Goal: Information Seeking & Learning: Learn about a topic

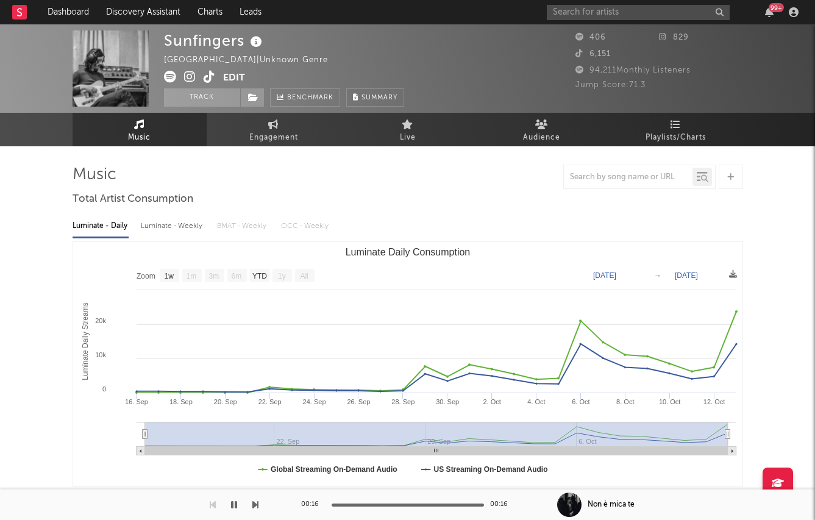
select select "1w"
click at [609, 9] on input "text" at bounding box center [638, 12] width 183 height 15
type input "[PERSON_NAME]"
click at [604, 32] on div "[PERSON_NAME]" at bounding box center [657, 36] width 134 height 15
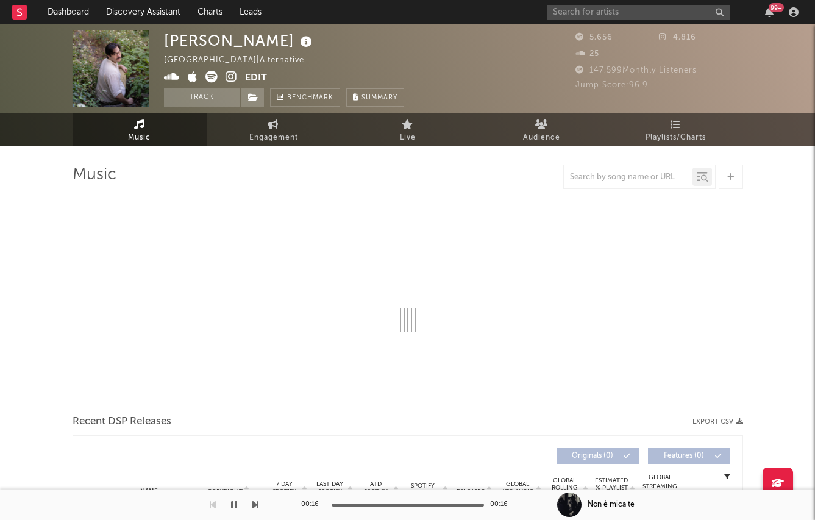
select select "1w"
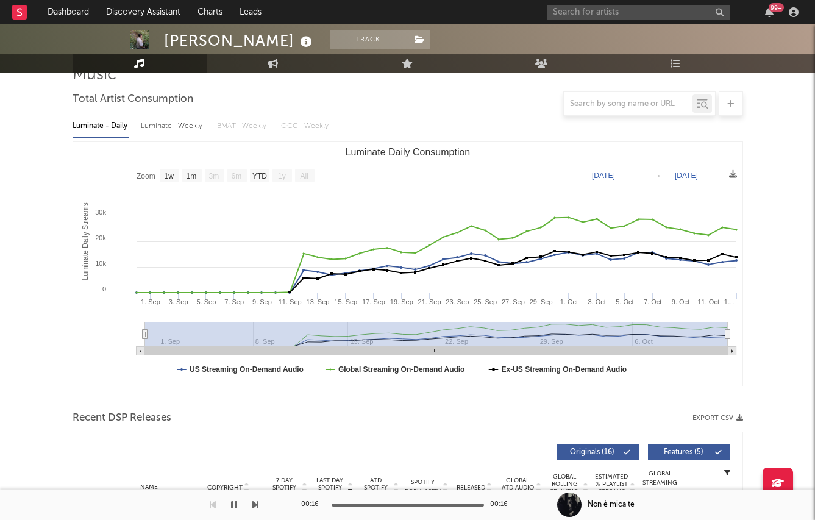
scroll to position [118, 0]
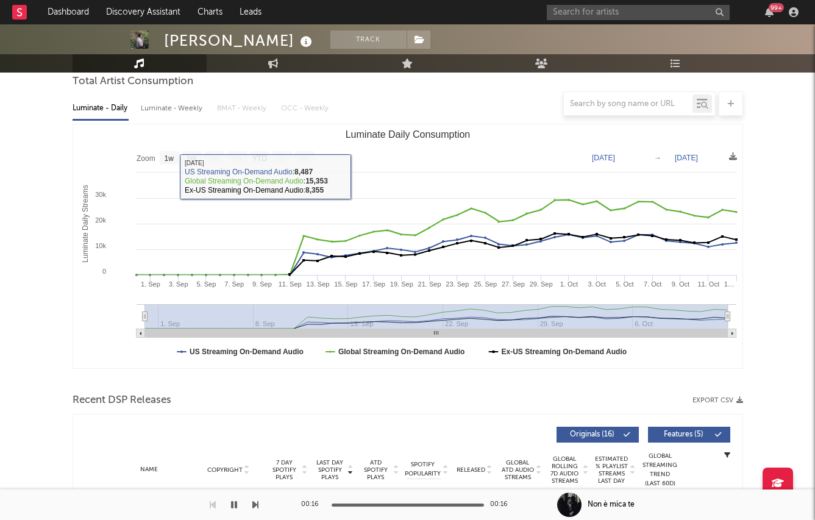
click at [181, 105] on div at bounding box center [408, 103] width 671 height 24
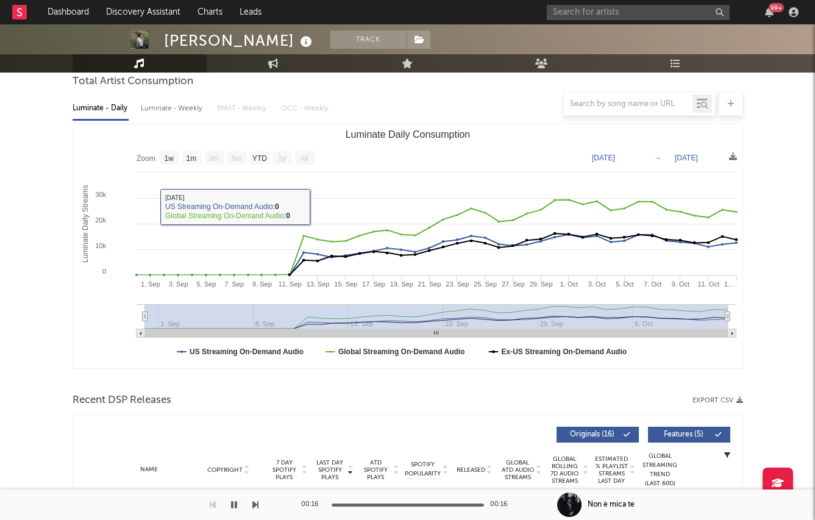
click at [160, 117] on div "Luminate - Weekly" at bounding box center [173, 108] width 64 height 21
select select "1w"
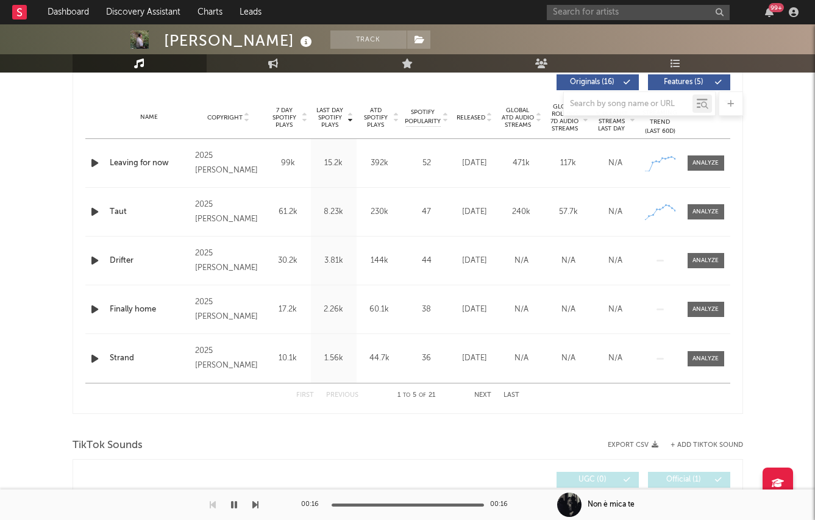
scroll to position [582, 0]
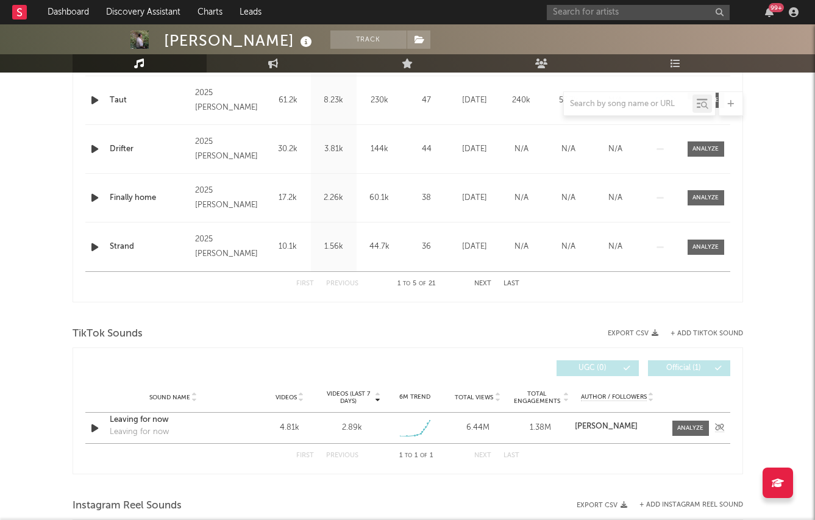
click at [104, 425] on div at bounding box center [95, 428] width 21 height 15
click at [98, 425] on icon "button" at bounding box center [94, 428] width 13 height 15
click at [692, 423] on span at bounding box center [691, 428] width 37 height 15
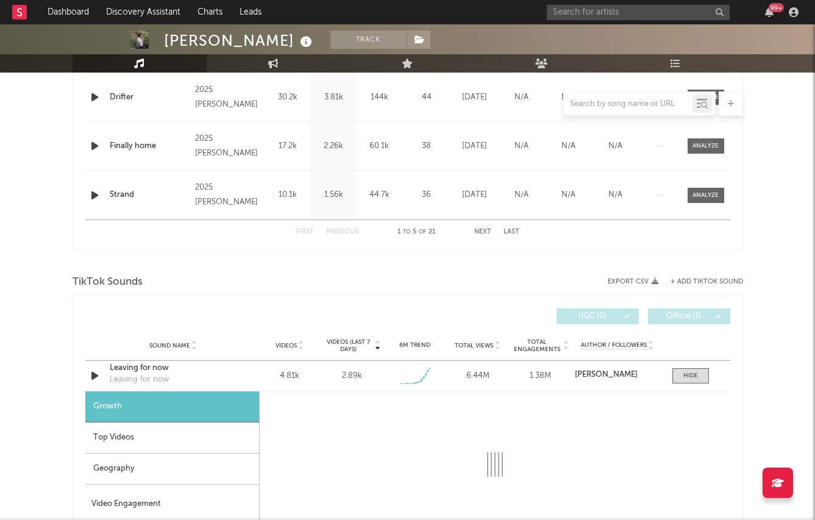
select select "1w"
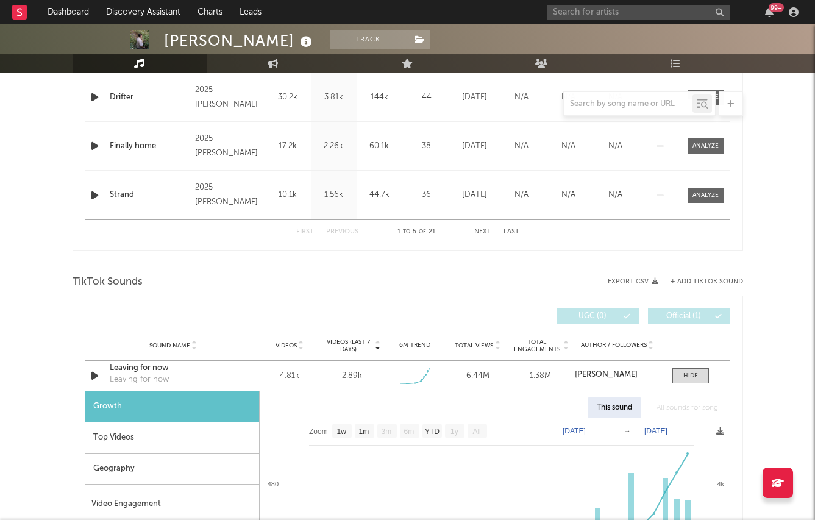
scroll to position [701, 0]
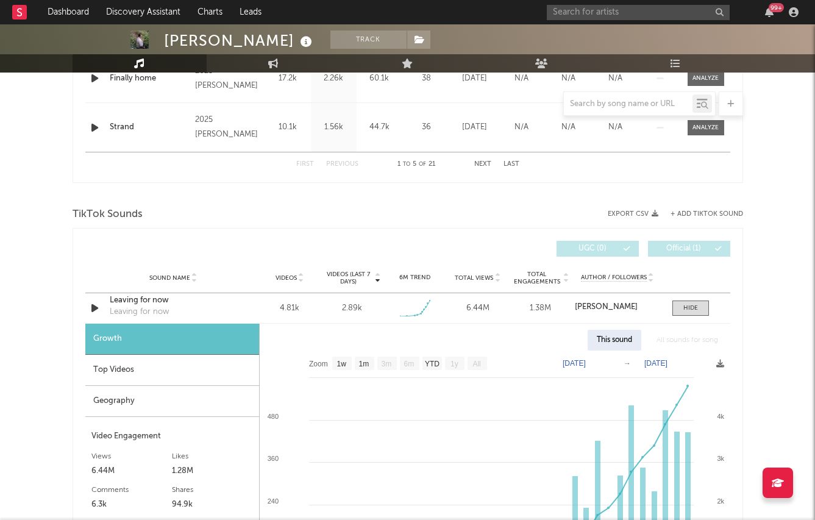
click at [194, 373] on div "Top Videos" at bounding box center [172, 370] width 174 height 31
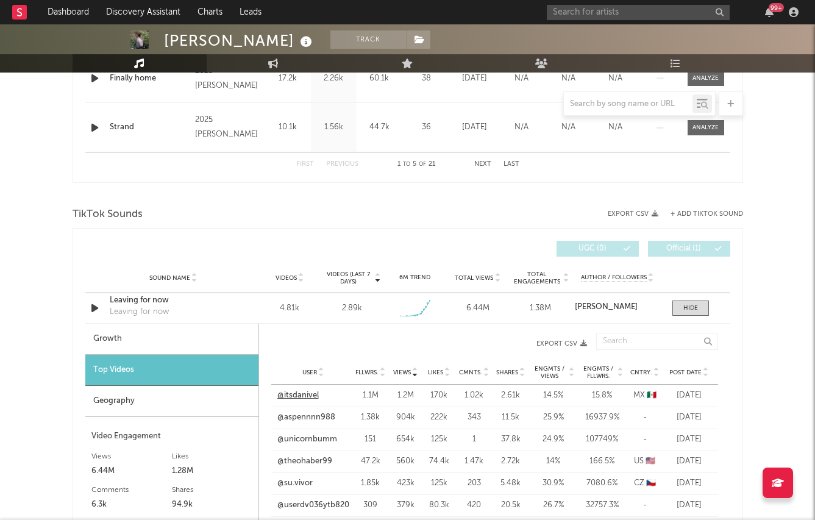
click at [306, 395] on link "@itsdanivel" at bounding box center [298, 396] width 41 height 12
click at [684, 312] on div at bounding box center [691, 308] width 15 height 9
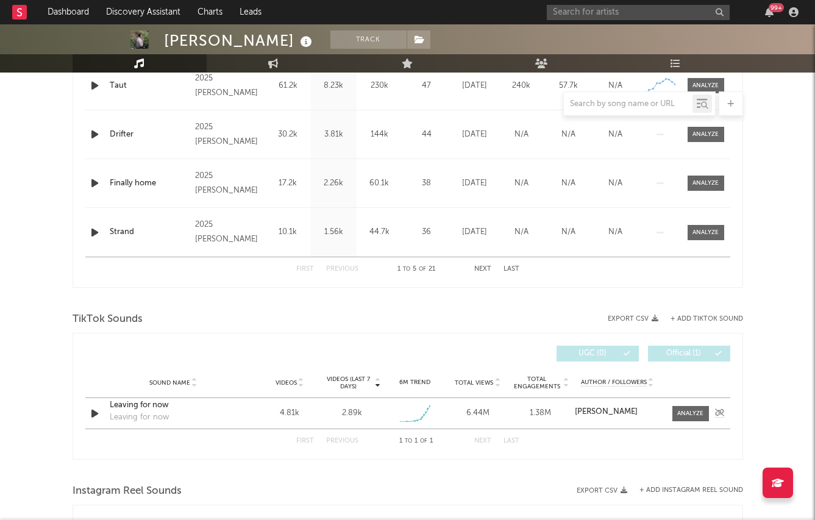
scroll to position [651, 0]
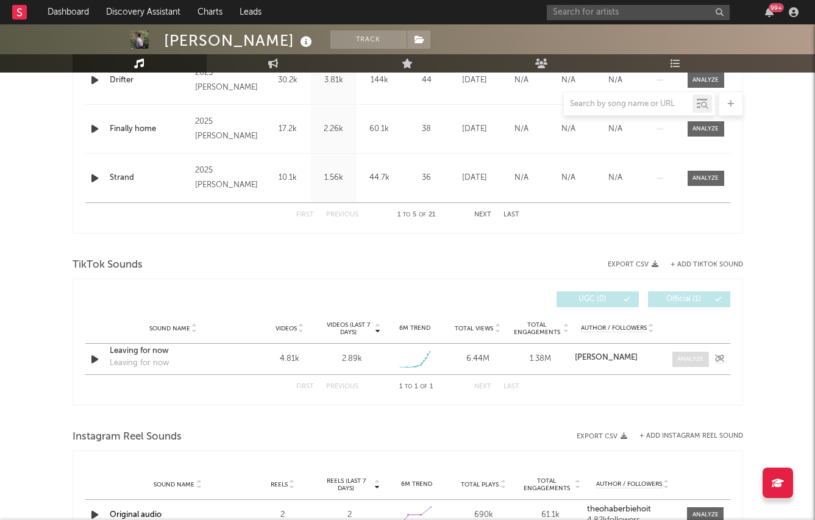
click at [686, 359] on div at bounding box center [691, 359] width 26 height 9
select select "1w"
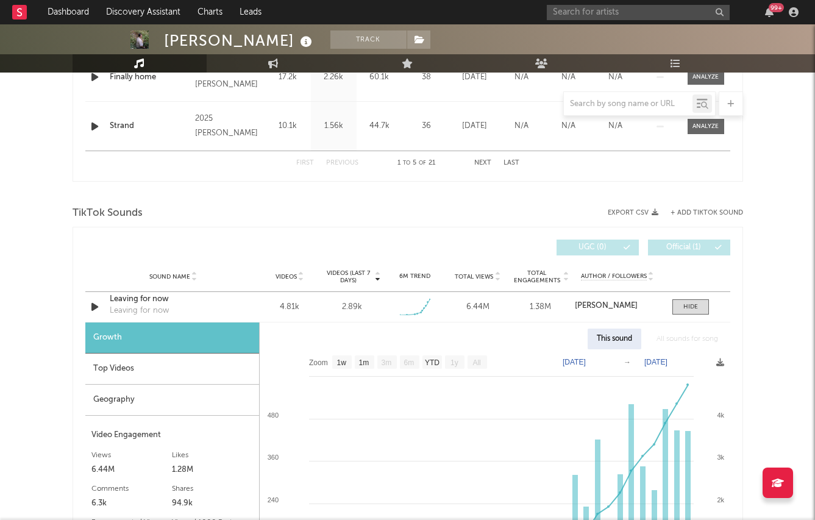
scroll to position [712, 0]
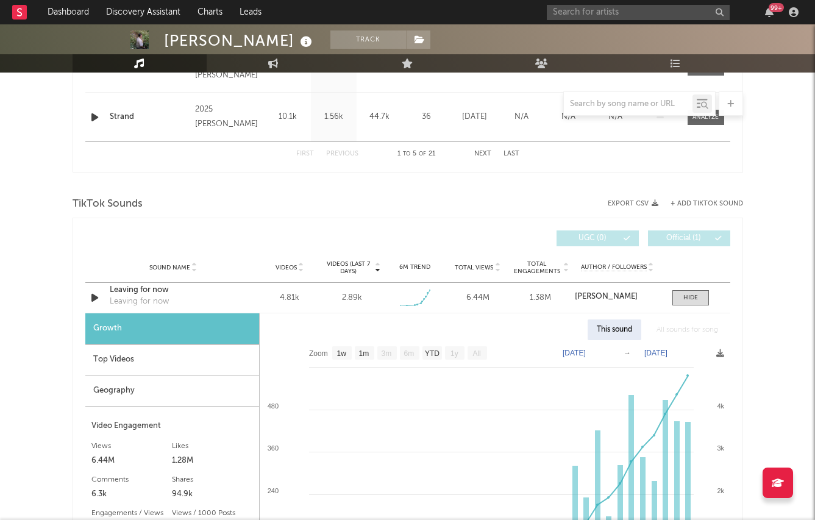
click at [178, 364] on div "Top Videos" at bounding box center [172, 360] width 174 height 31
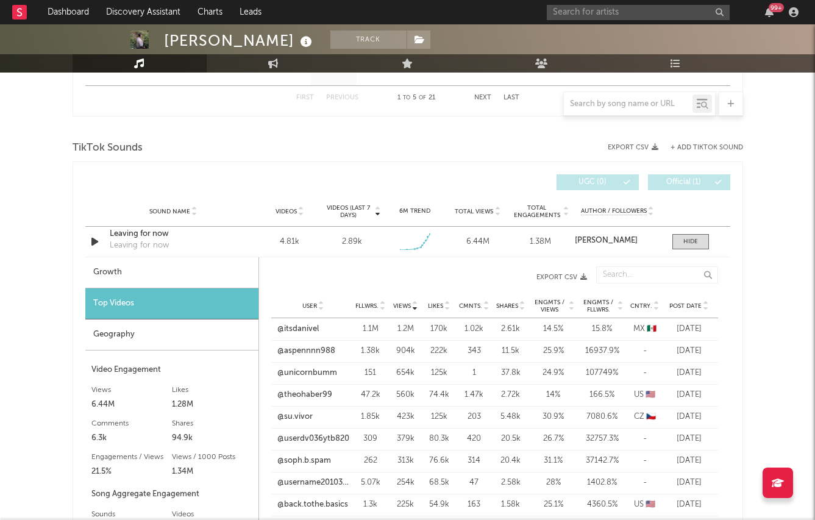
scroll to position [793, 0]
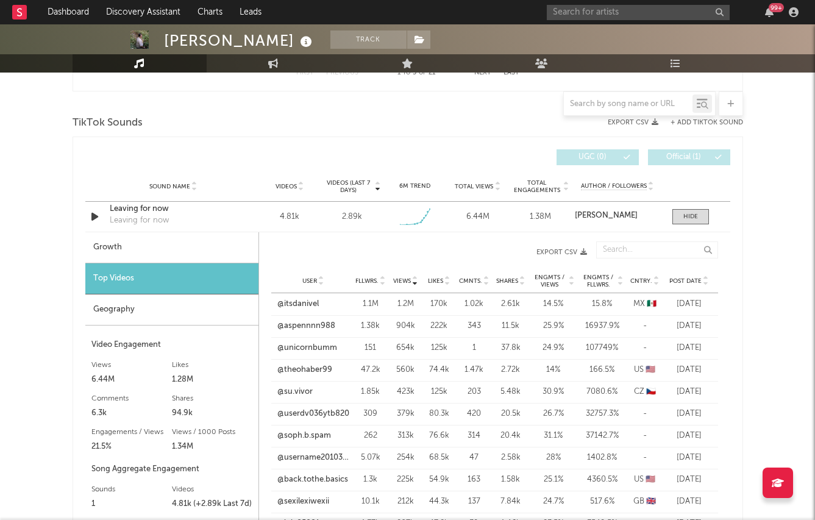
click at [681, 278] on span "Post Date" at bounding box center [686, 281] width 32 height 7
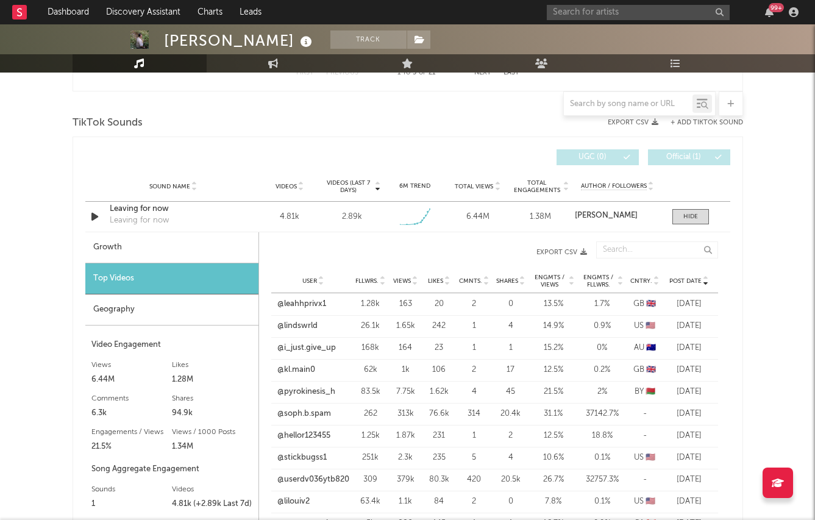
click at [681, 278] on span "Post Date" at bounding box center [686, 281] width 32 height 7
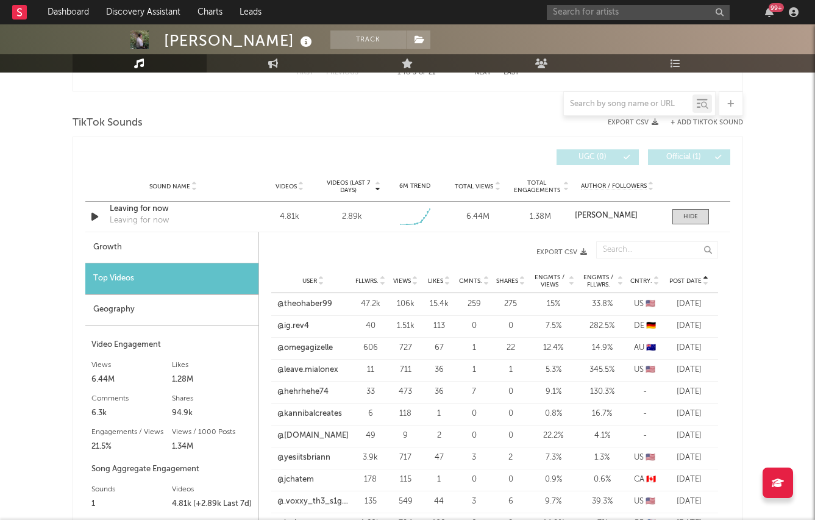
click at [553, 280] on span "Engmts / Views" at bounding box center [549, 281] width 35 height 15
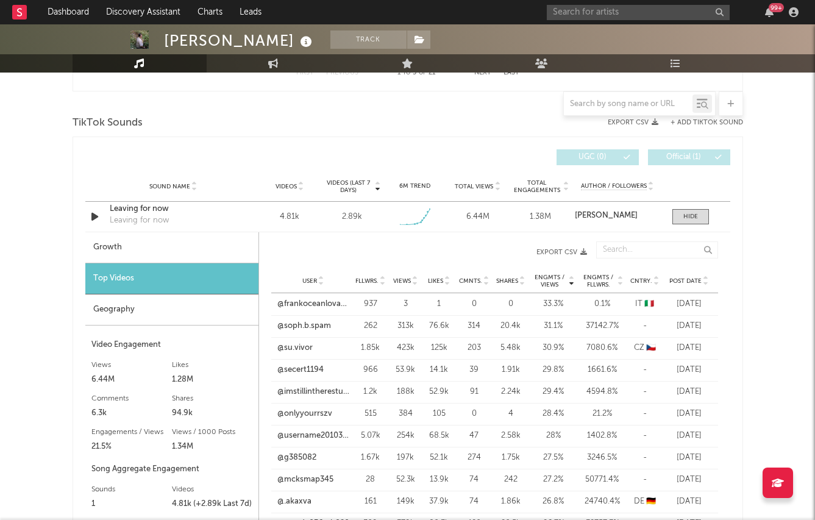
drag, startPoint x: 603, startPoint y: 280, endPoint x: 533, endPoint y: 277, distance: 70.2
click at [533, 277] on div "User Fllwrs. Views Likes Cmnts. Shares Engmts / Views Engmts / Fllwrs. Cntry. P…" at bounding box center [494, 281] width 447 height 24
click at [398, 281] on span "Views" at bounding box center [402, 281] width 18 height 7
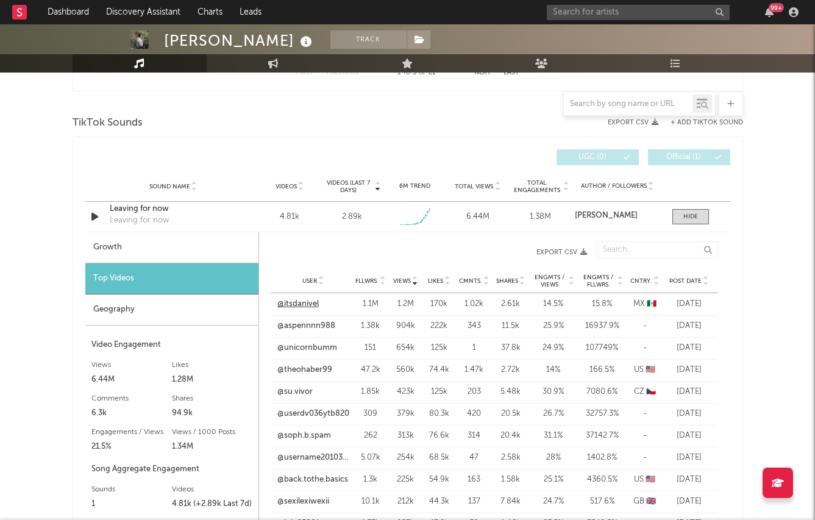
click at [301, 304] on link "@itsdanivel" at bounding box center [298, 304] width 41 height 12
click at [687, 280] on span "Post Date" at bounding box center [686, 281] width 32 height 7
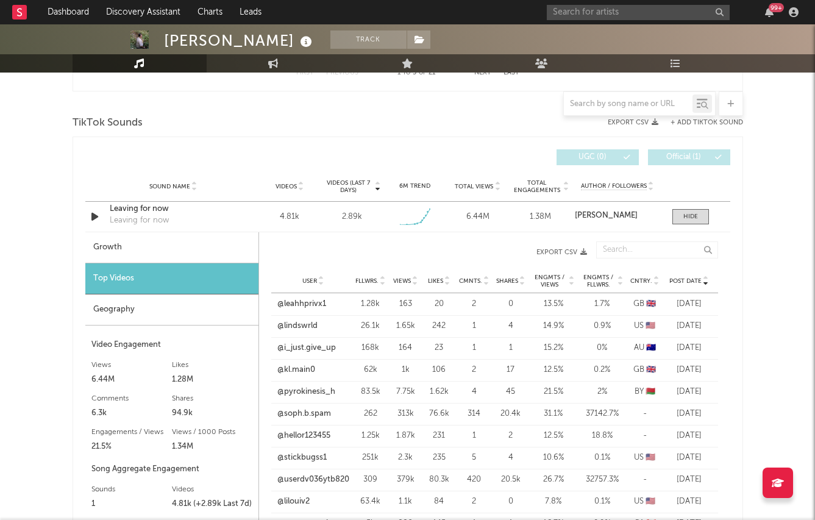
click at [687, 280] on span "Post Date" at bounding box center [686, 281] width 32 height 7
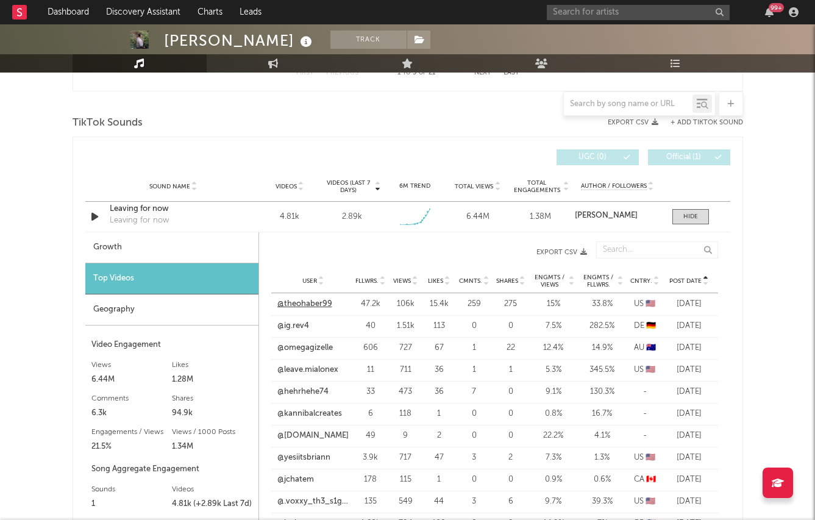
click at [318, 303] on link "@theohaber99" at bounding box center [305, 304] width 55 height 12
